Goal: Task Accomplishment & Management: Use online tool/utility

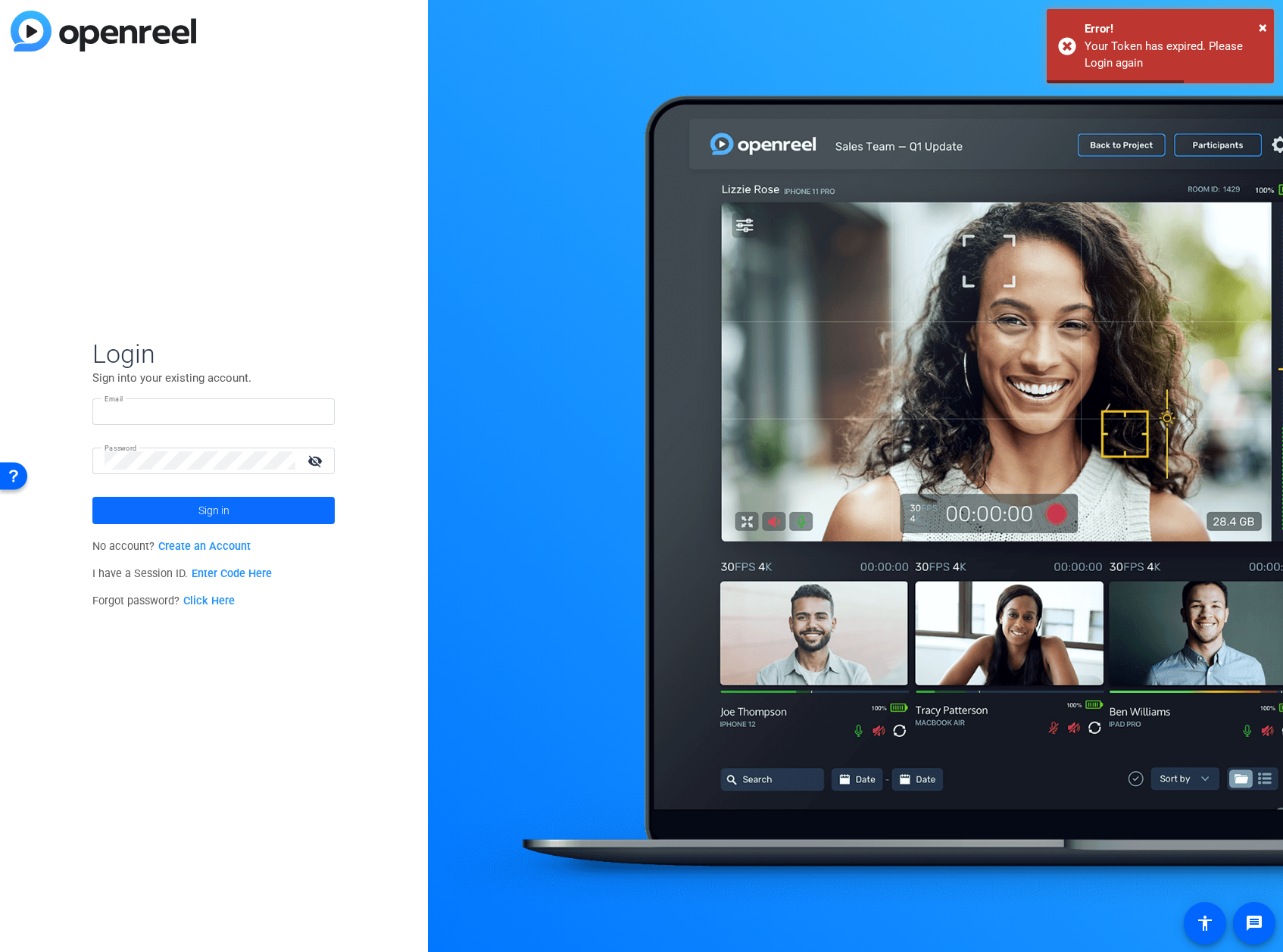
type input "stephen@sadisfilmworks.com"
click at [278, 503] on span at bounding box center [213, 510] width 242 height 36
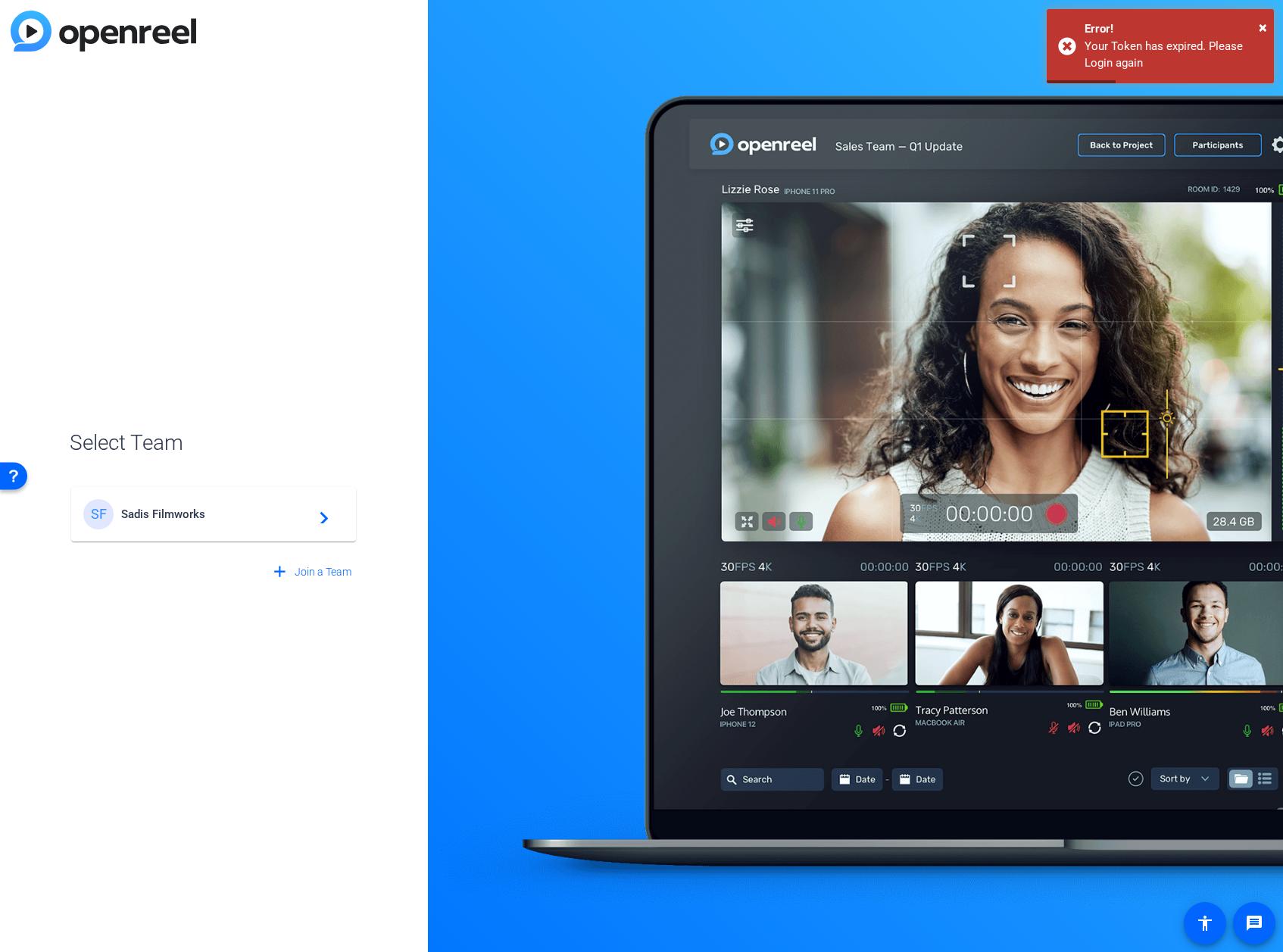
click at [236, 515] on span "Sadis Filmworks" at bounding box center [216, 514] width 189 height 14
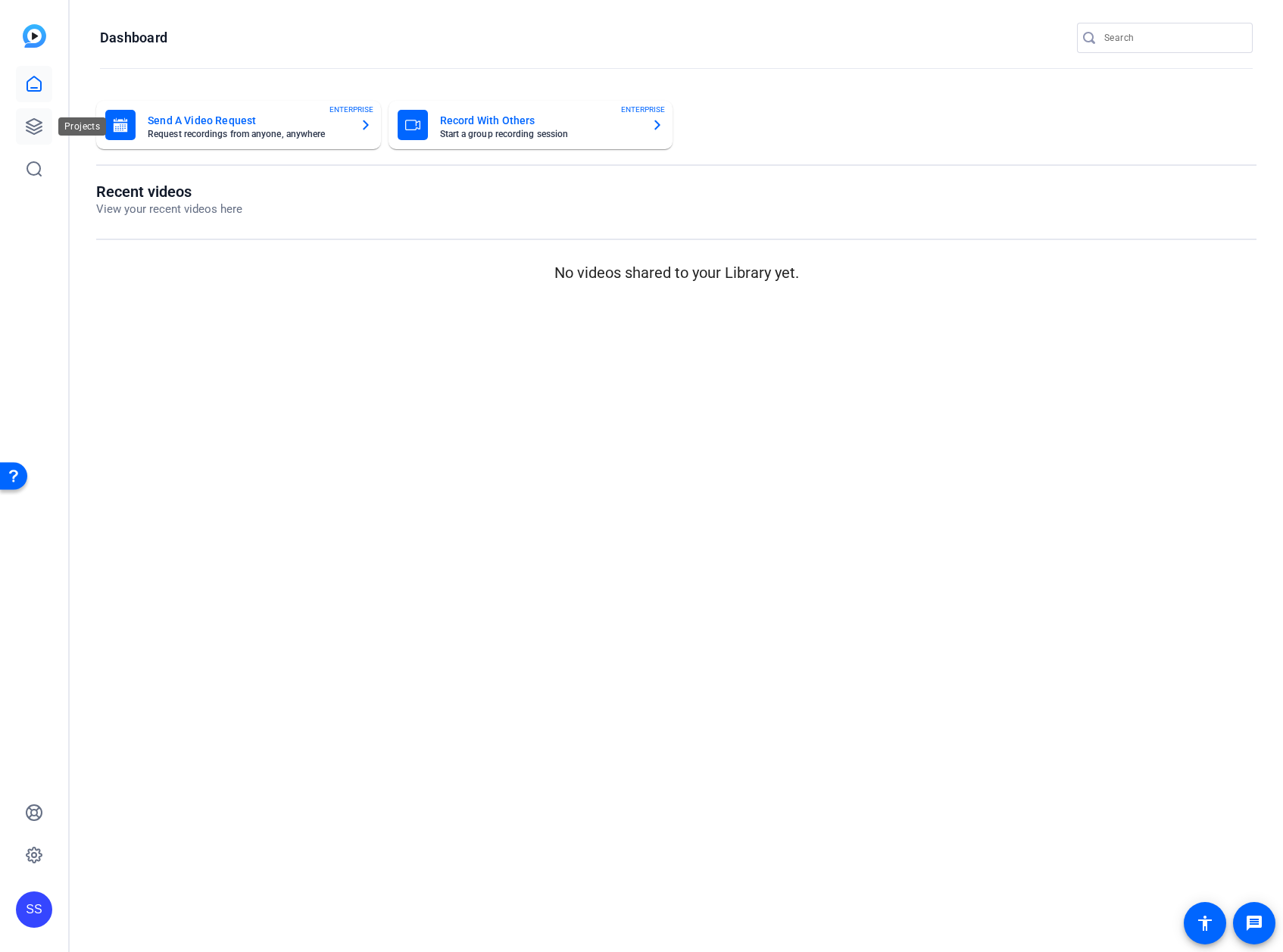
click at [31, 138] on link at bounding box center [33, 125] width 36 height 36
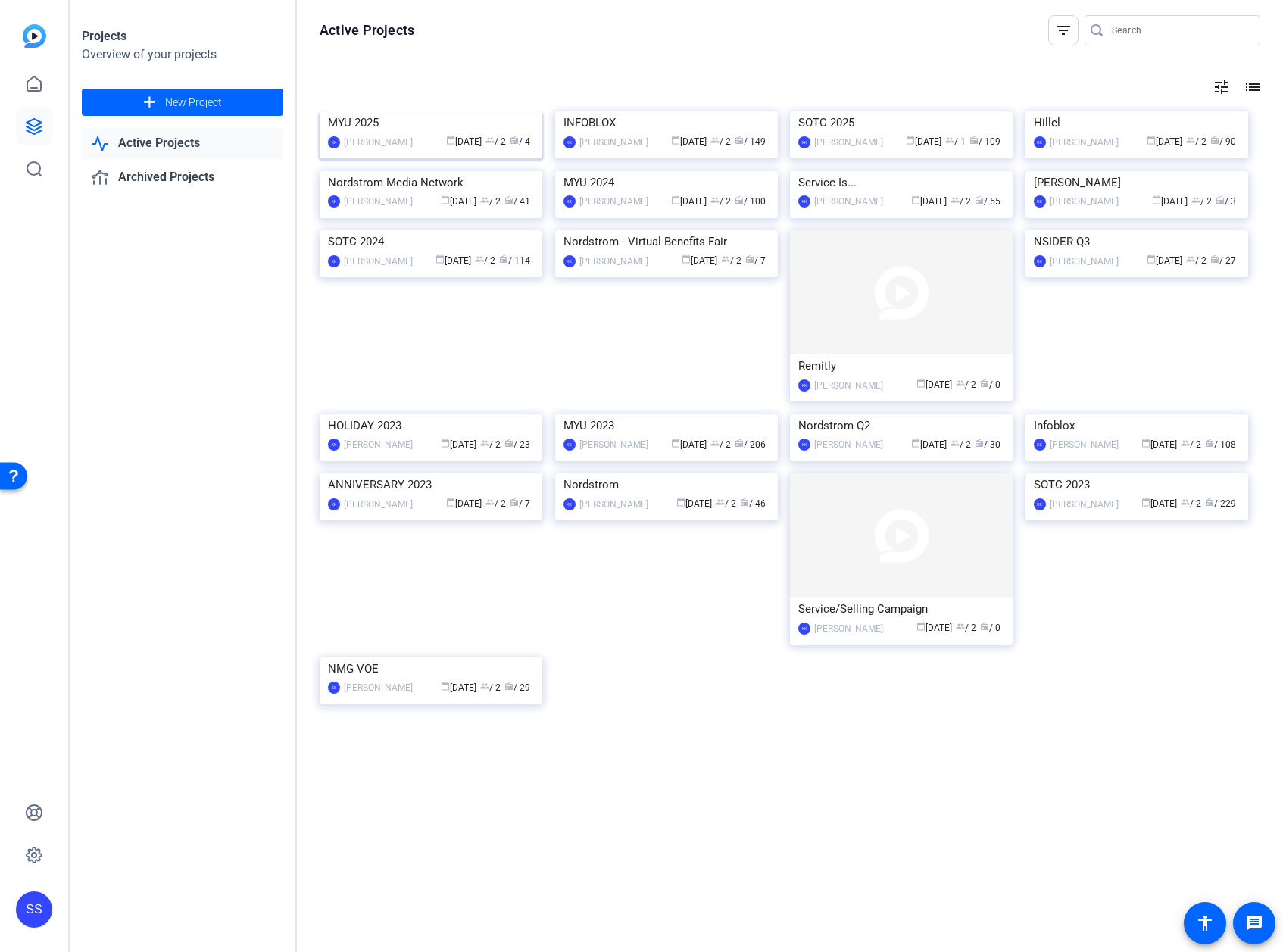
click at [417, 112] on img at bounding box center [431, 112] width 223 height 0
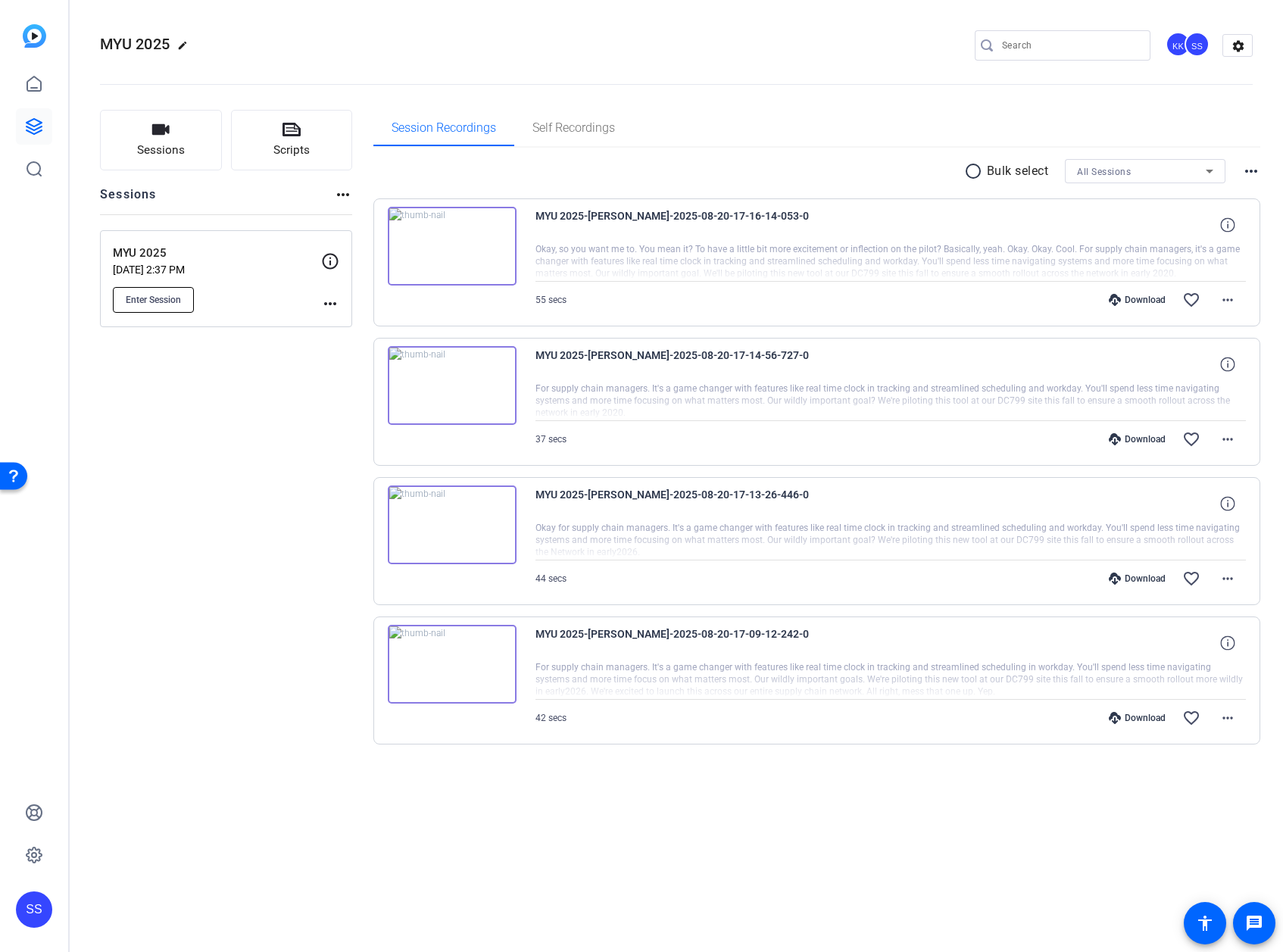
click at [179, 294] on span "Enter Session" at bounding box center [153, 300] width 55 height 12
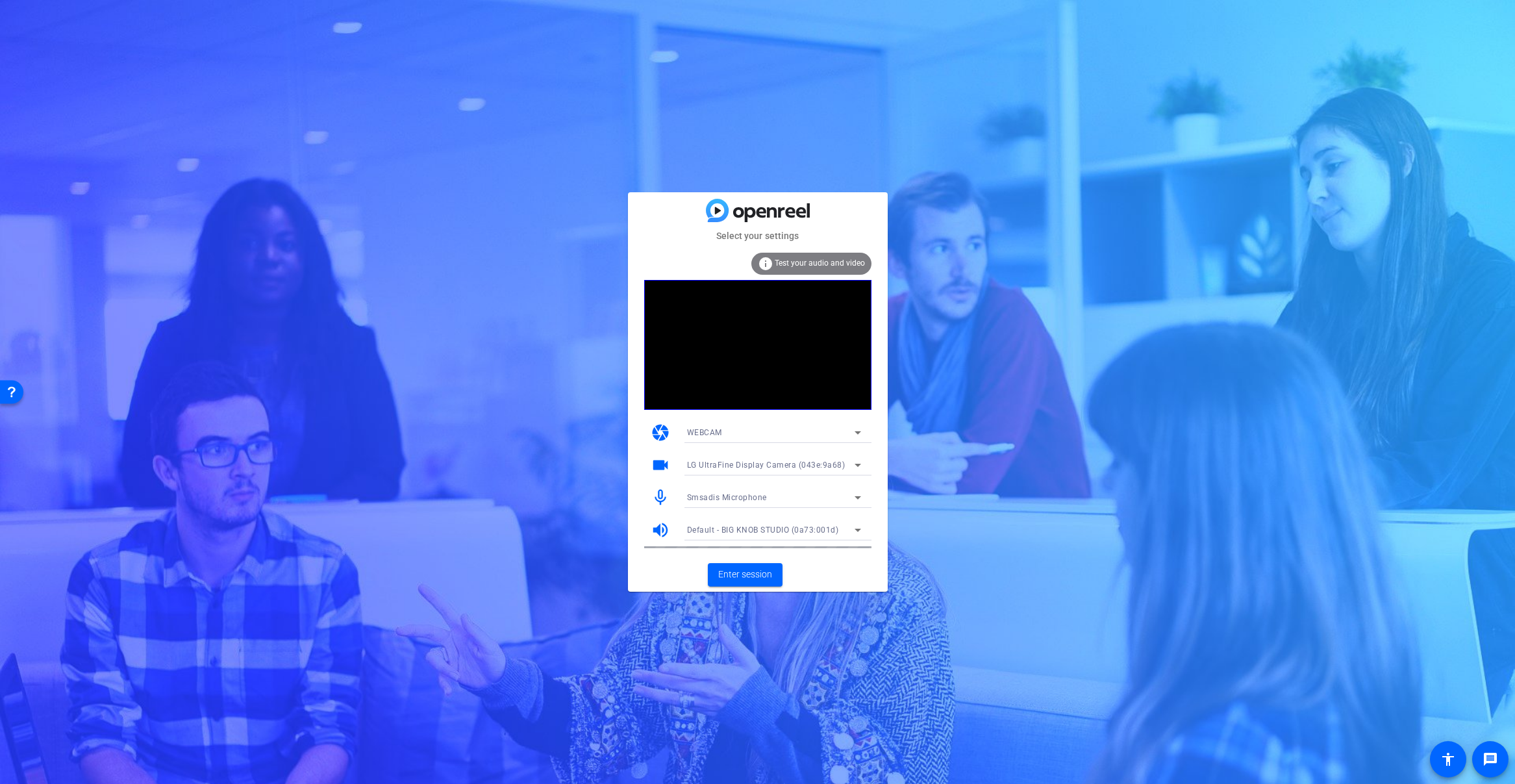
click at [783, 495] on div "Smsadis Microphone" at bounding box center [771, 496] width 167 height 16
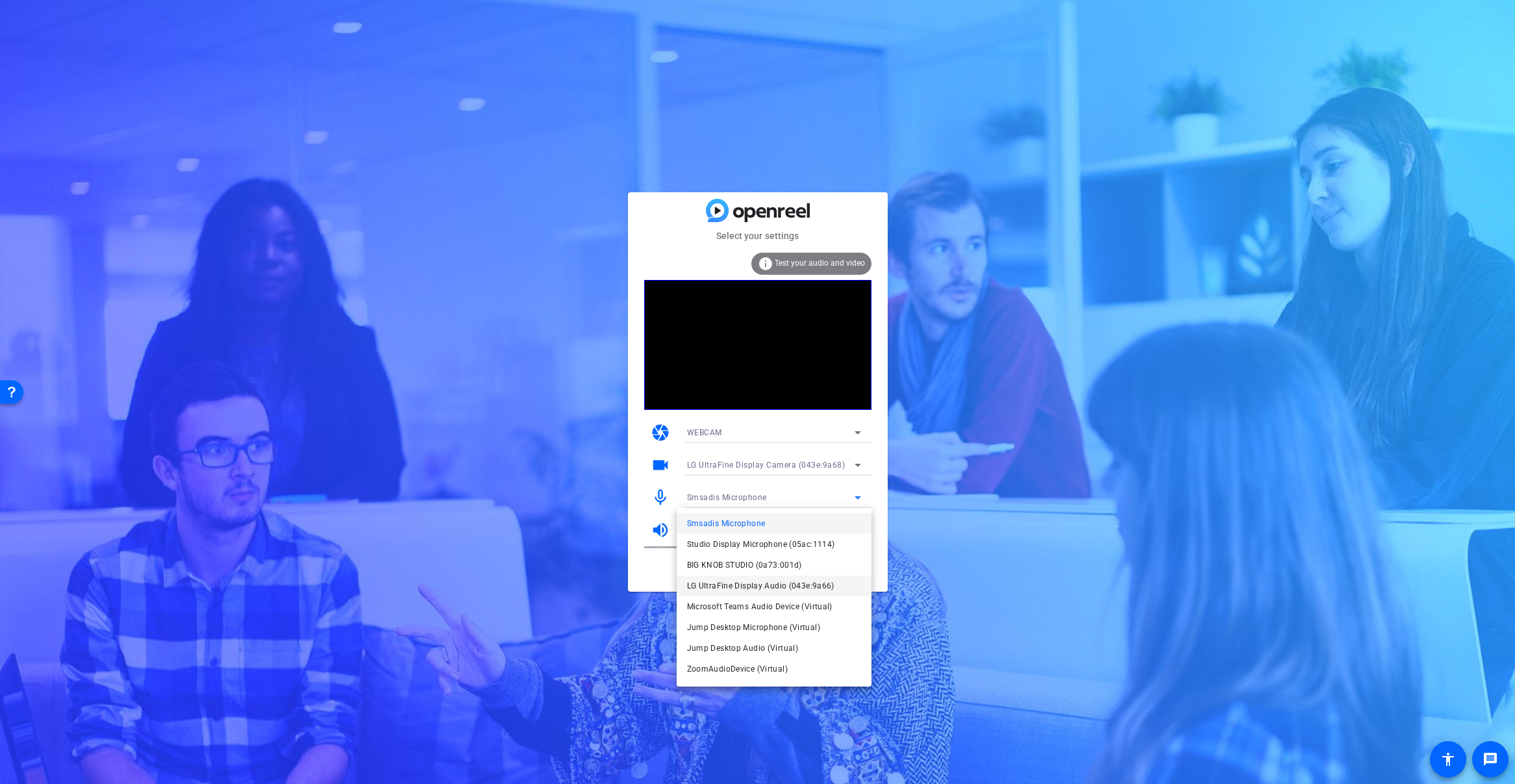
click at [796, 583] on span "LG UltraFine Display Audio (043e:9a66)" at bounding box center [760, 585] width 147 height 16
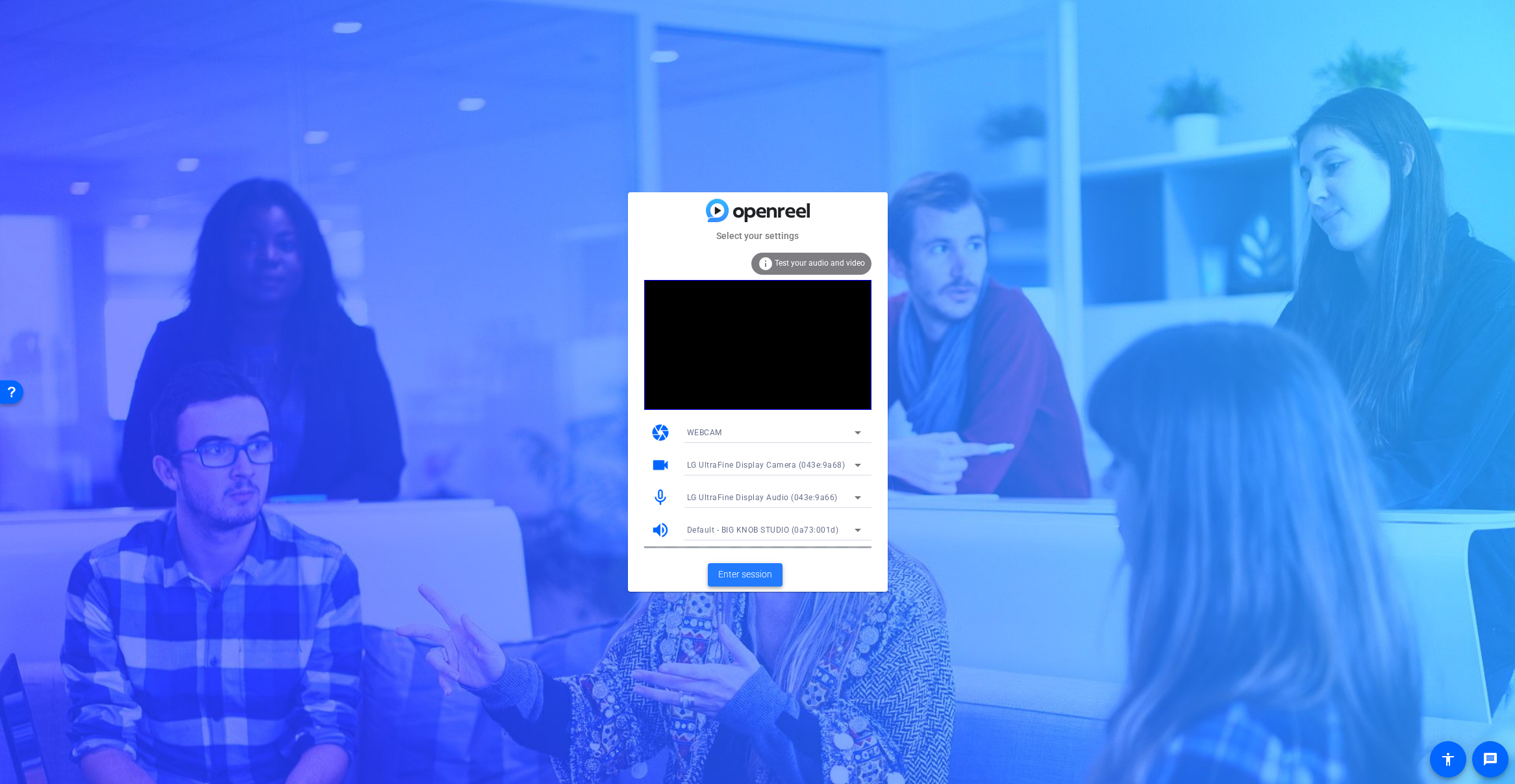
click at [744, 569] on span "Enter session" at bounding box center [745, 575] width 54 height 13
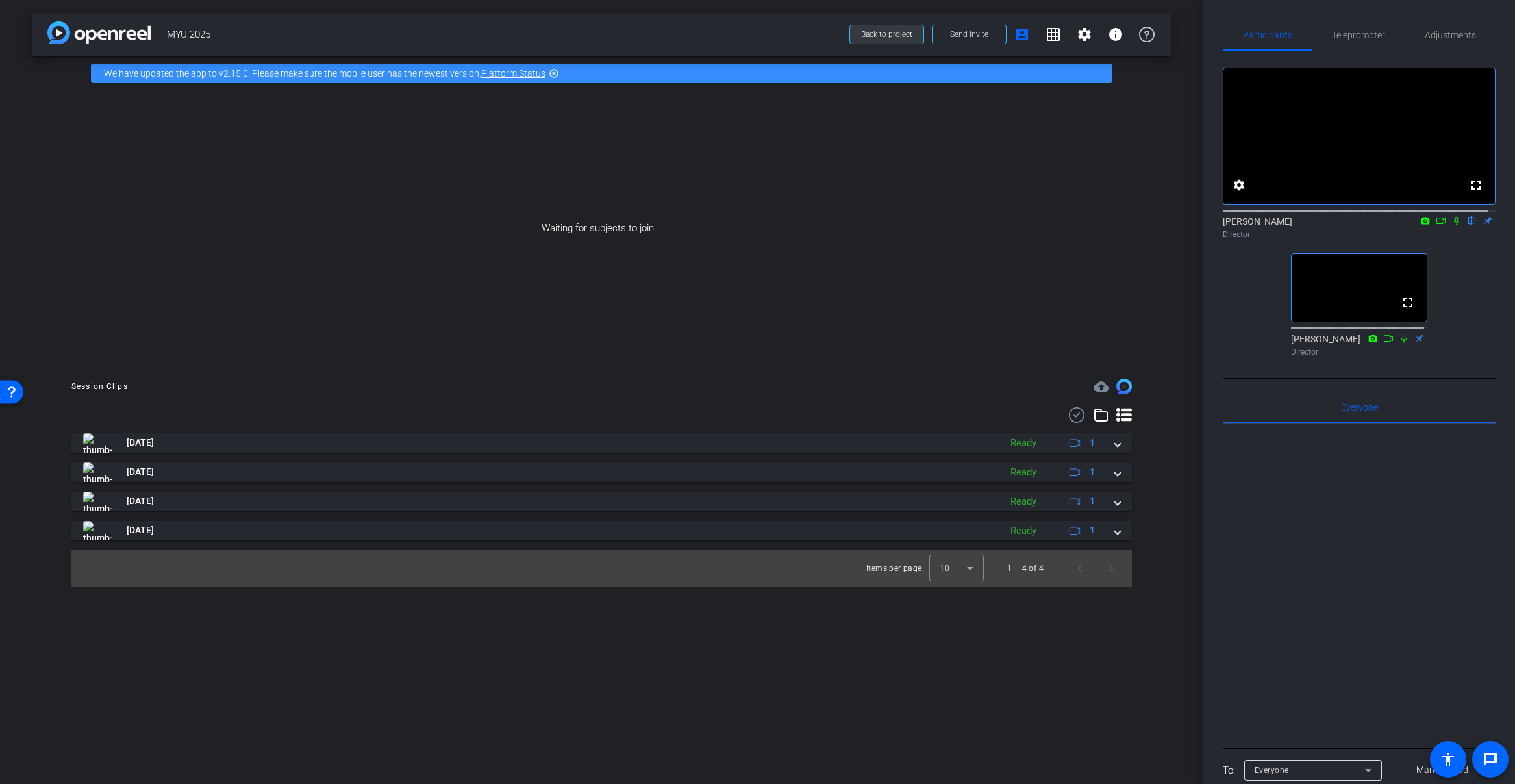
click at [901, 35] on span "Back to project" at bounding box center [887, 34] width 51 height 9
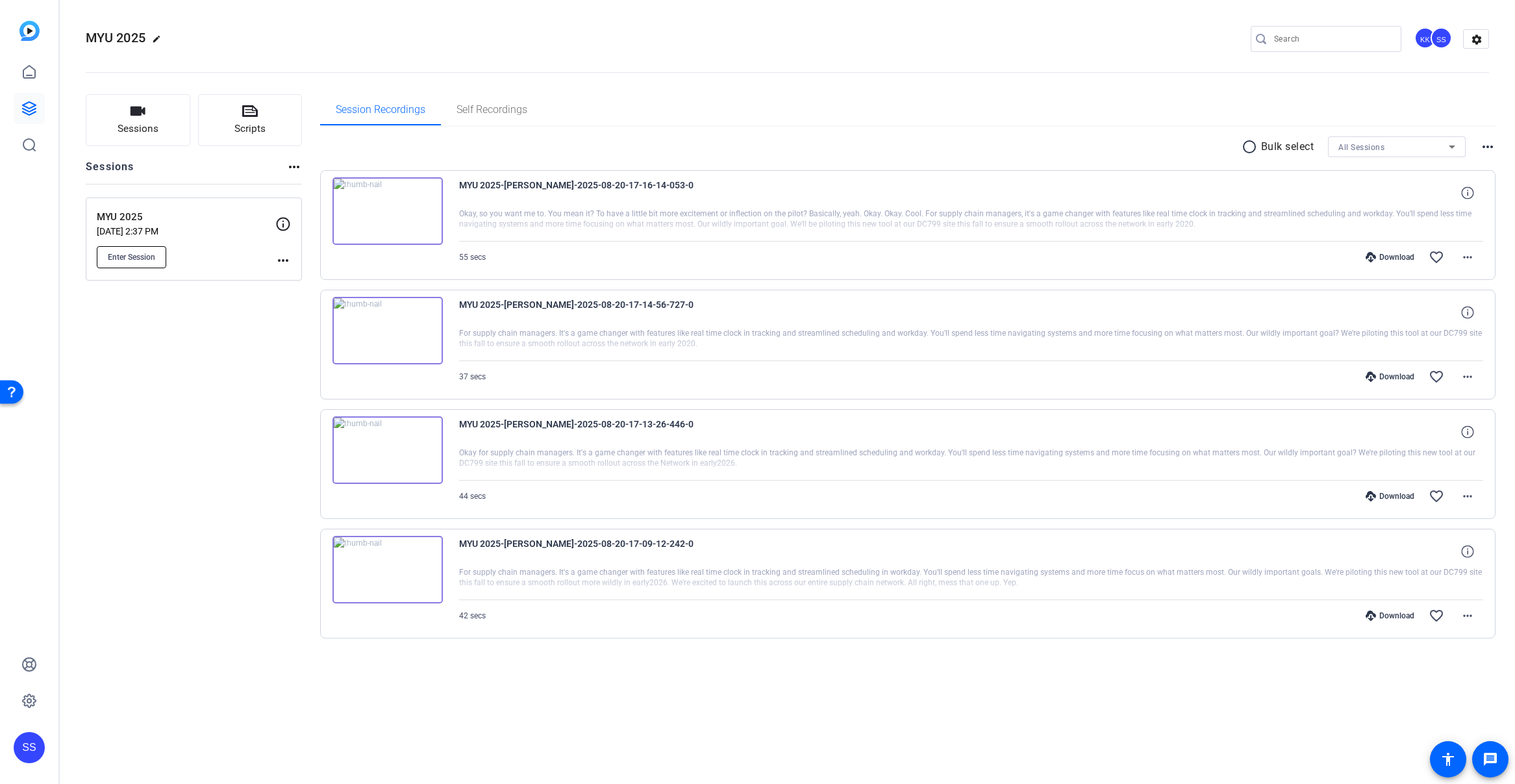
click at [132, 261] on span "Enter Session" at bounding box center [131, 257] width 47 height 10
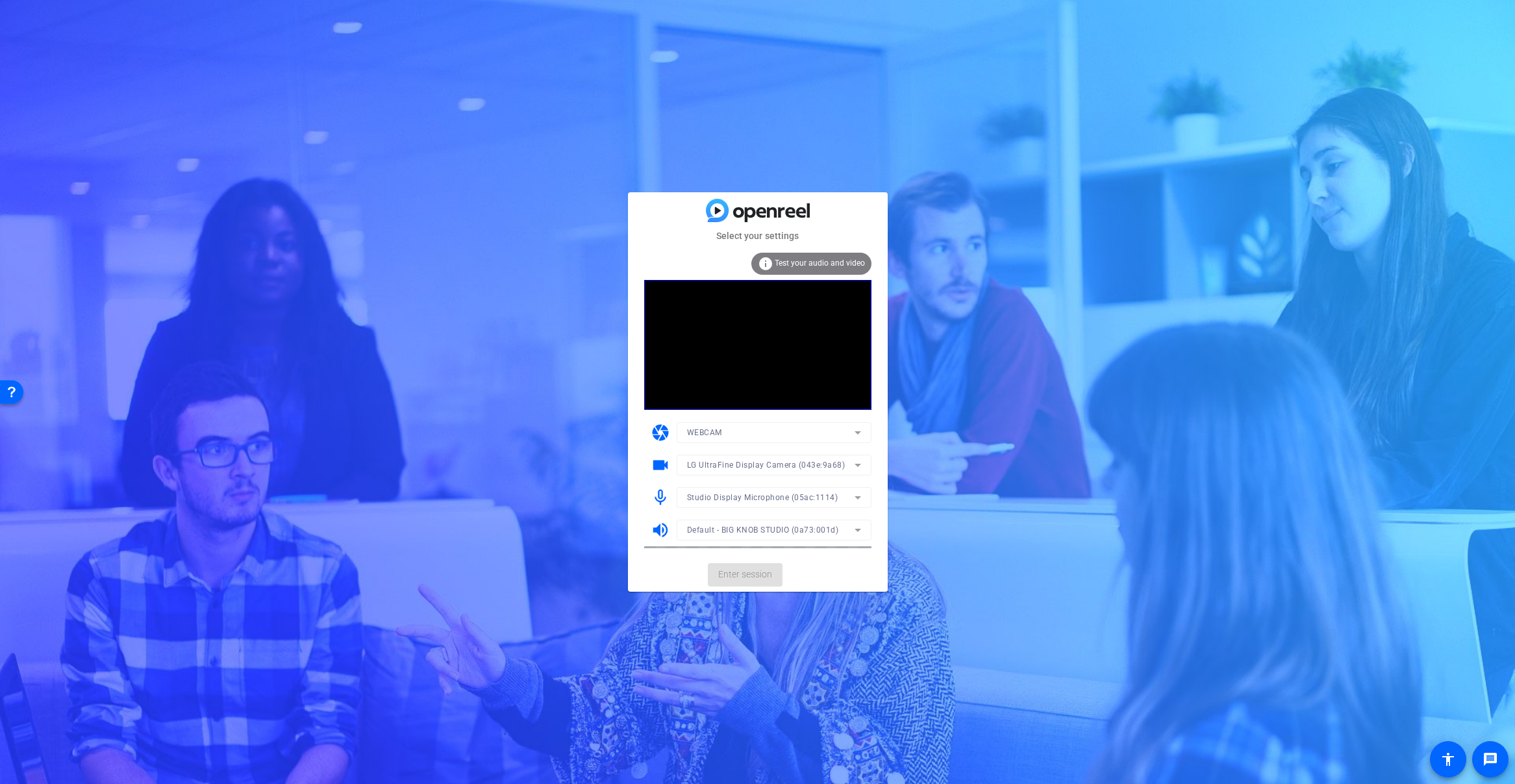
click at [725, 501] on mat-form-field "Studio Display Microphone (05ac:1114)" at bounding box center [775, 497] width 195 height 21
click at [725, 501] on span "Studio Display Microphone (05ac:1114)" at bounding box center [763, 497] width 151 height 9
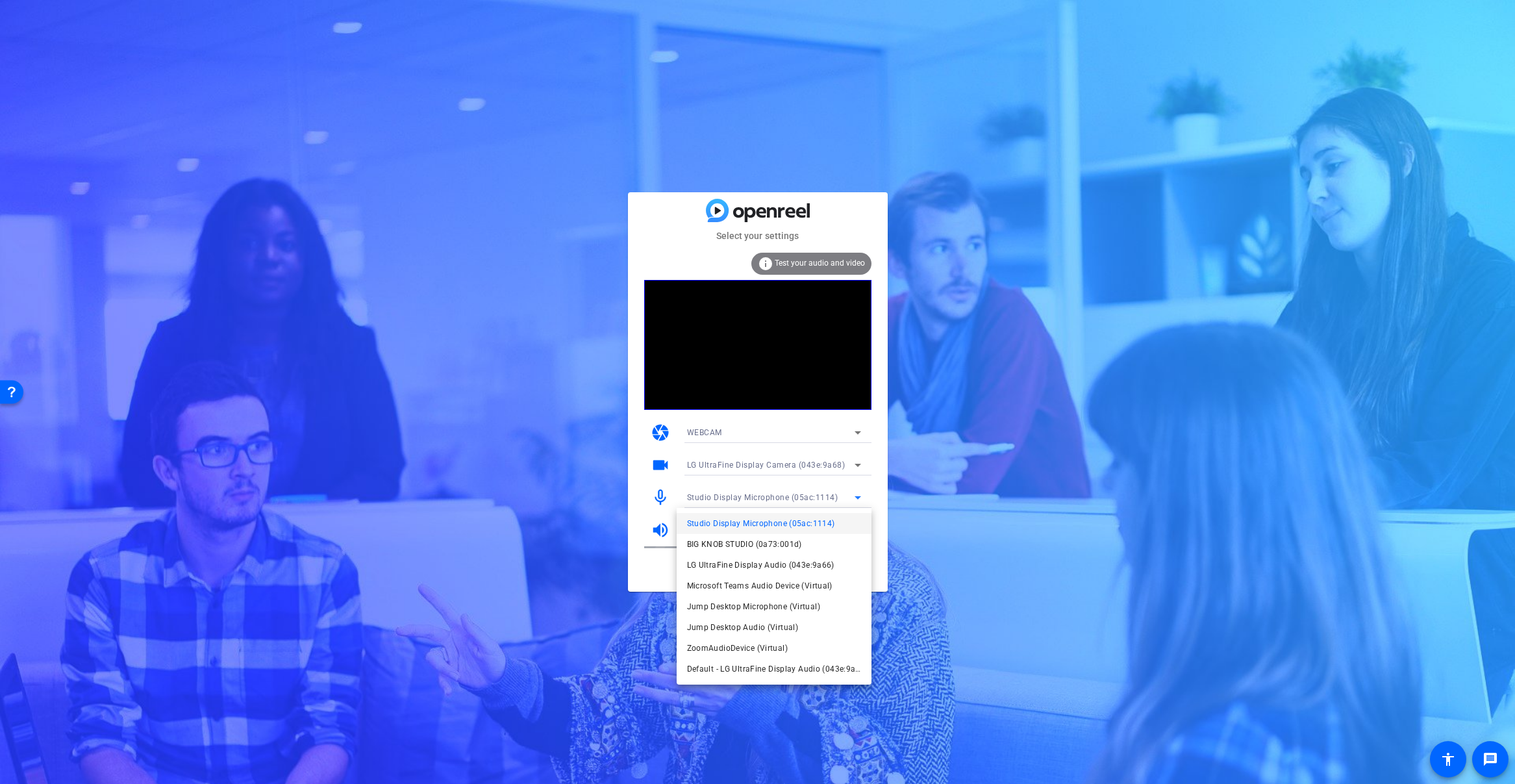
click at [733, 569] on span "LG UltraFine Display Audio (043e:9a66)" at bounding box center [760, 564] width 147 height 16
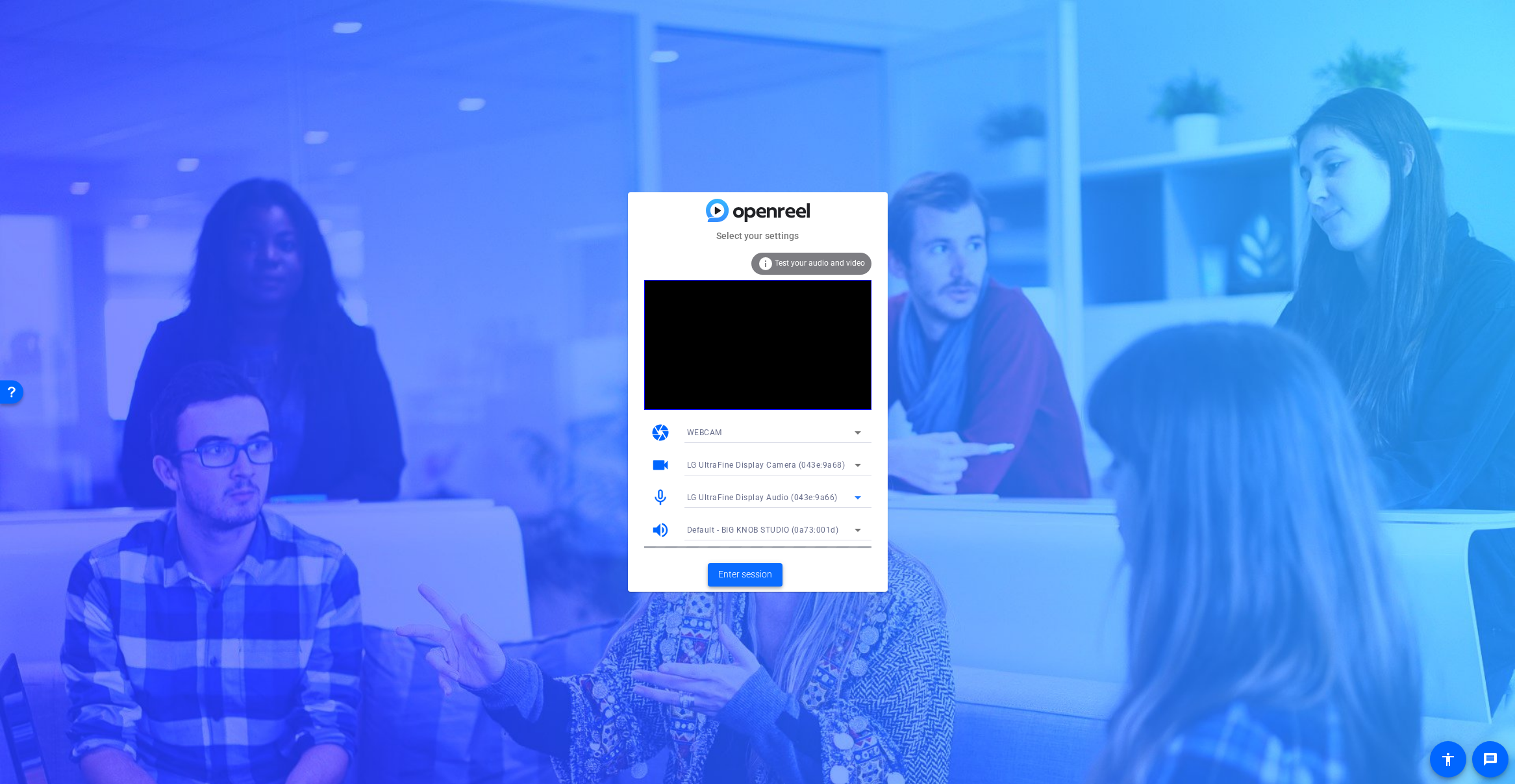
click at [737, 574] on span "Enter session" at bounding box center [745, 575] width 54 height 13
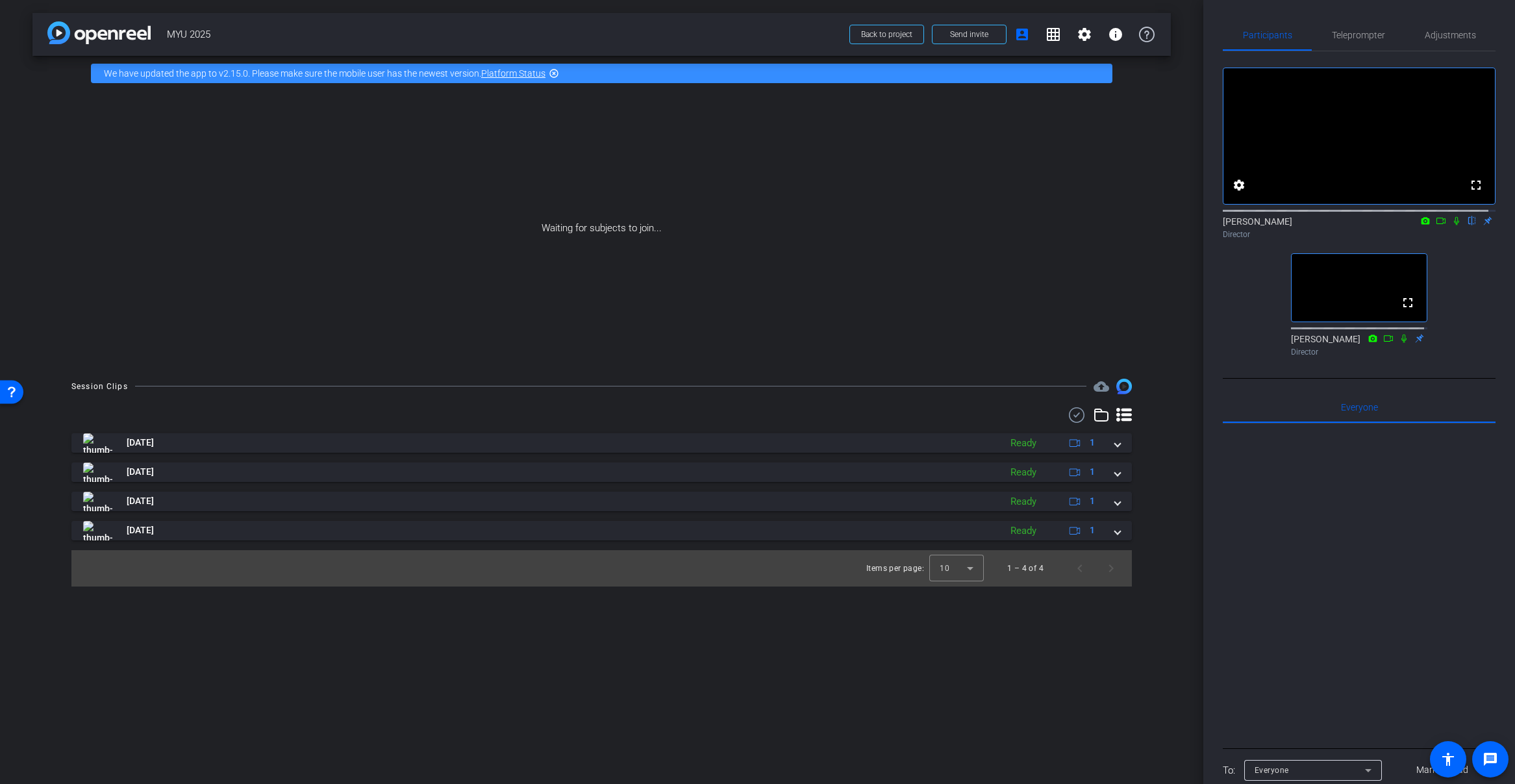
click at [1416, 342] on icon at bounding box center [1420, 338] width 8 height 8
click at [1416, 342] on icon at bounding box center [1420, 337] width 8 height 8
click at [1401, 310] on mat-icon "fullscreen" at bounding box center [1408, 303] width 16 height 16
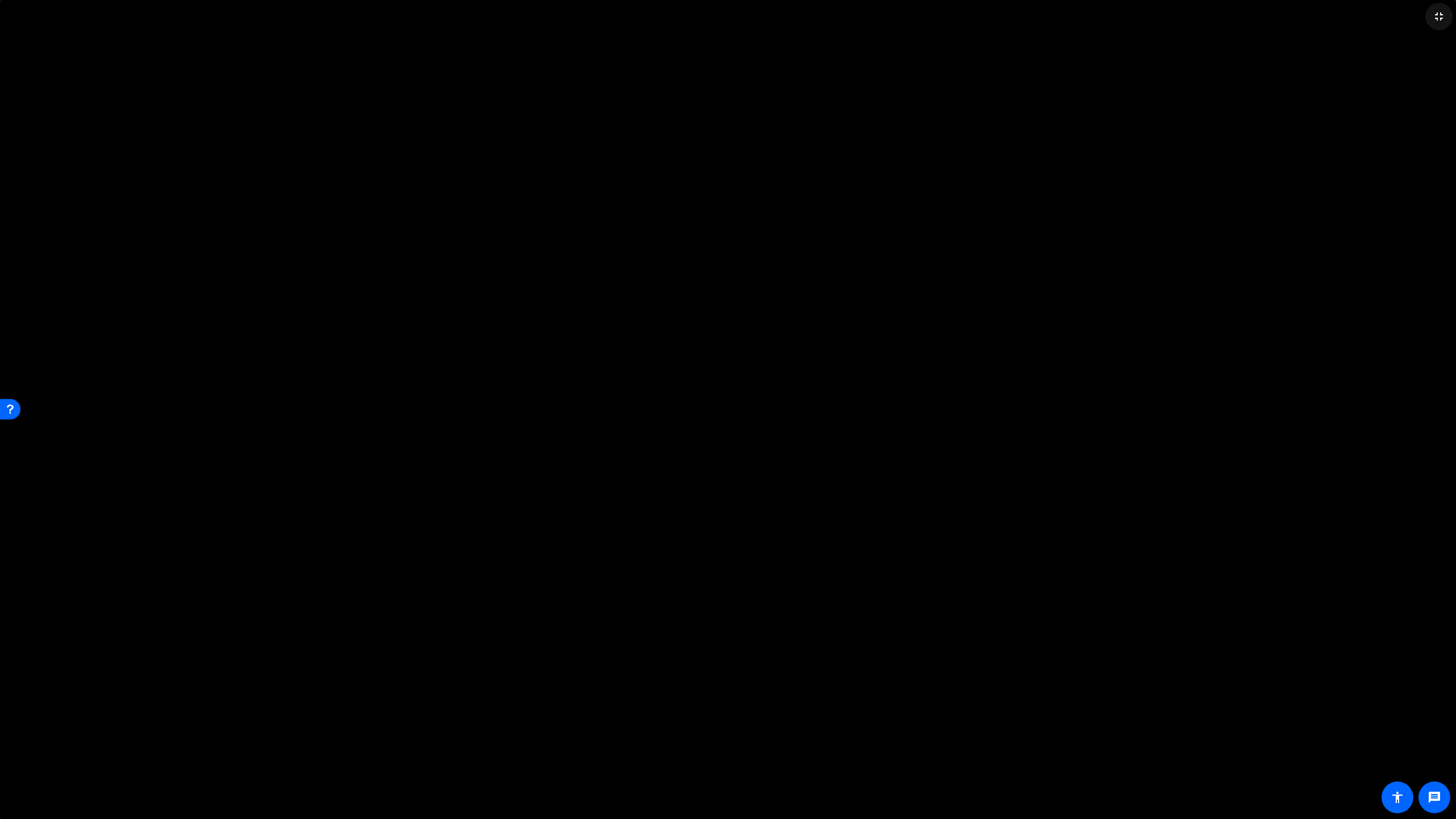
click at [1326, 15] on mat-icon "fullscreen_exit" at bounding box center [1438, 16] width 14 height 14
